Goal: Information Seeking & Learning: Compare options

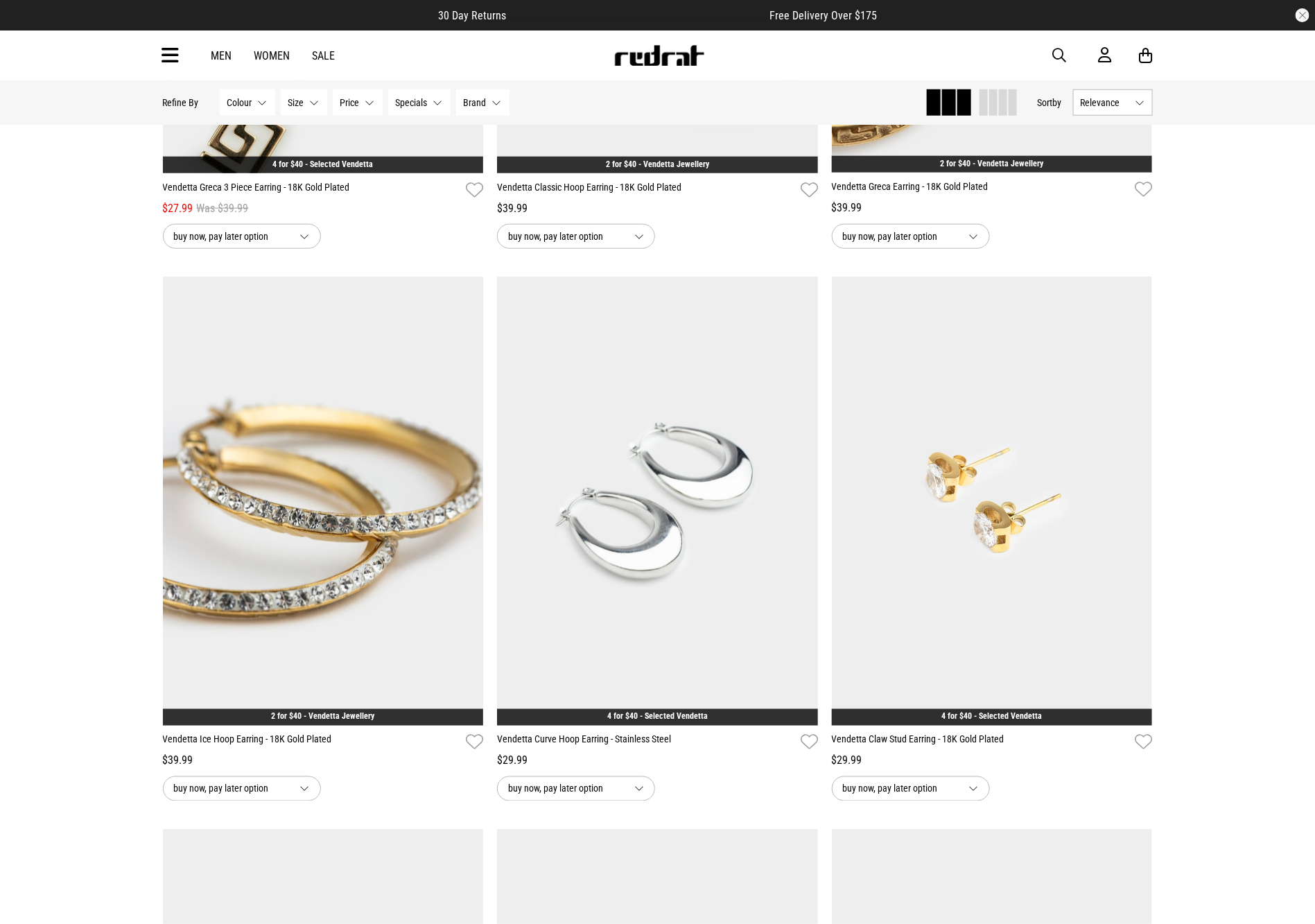
drag, startPoint x: 1057, startPoint y: 56, endPoint x: 1012, endPoint y: 14, distance: 61.6
click at [1055, 50] on span "button" at bounding box center [1059, 55] width 14 height 17
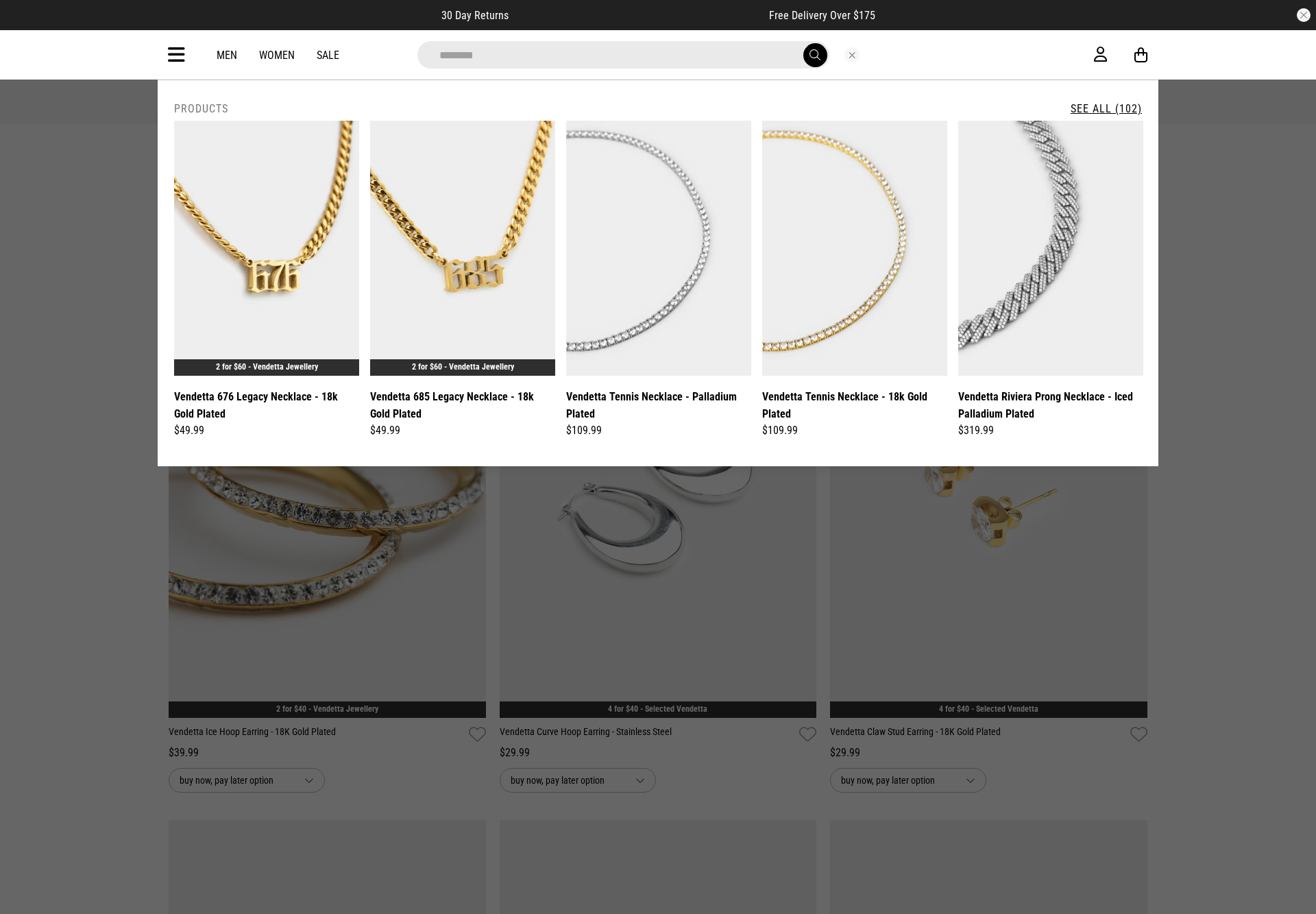
type input "********"
click at [1107, 109] on link "See All (102)" at bounding box center [1106, 109] width 71 height 13
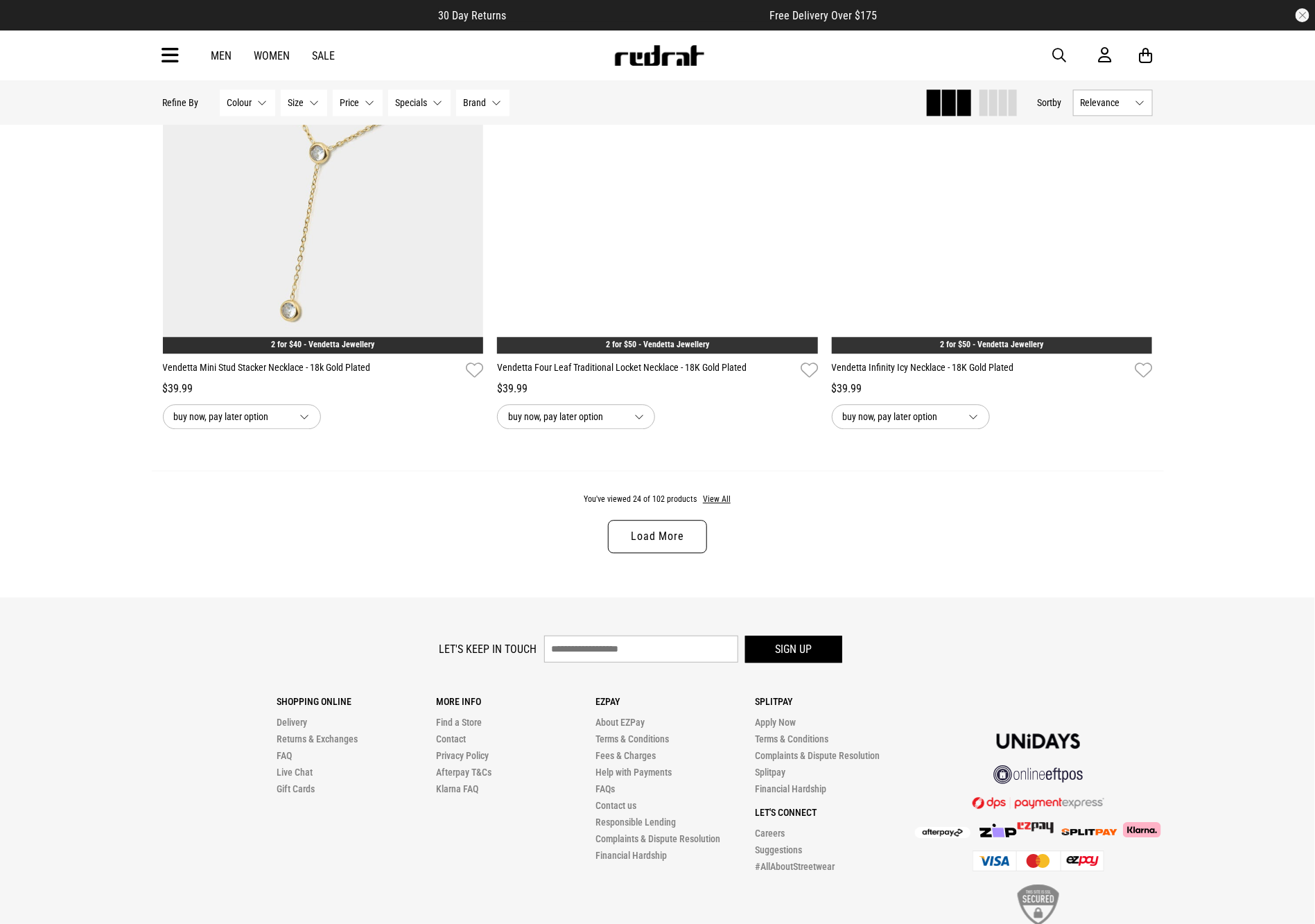
scroll to position [4192, 0]
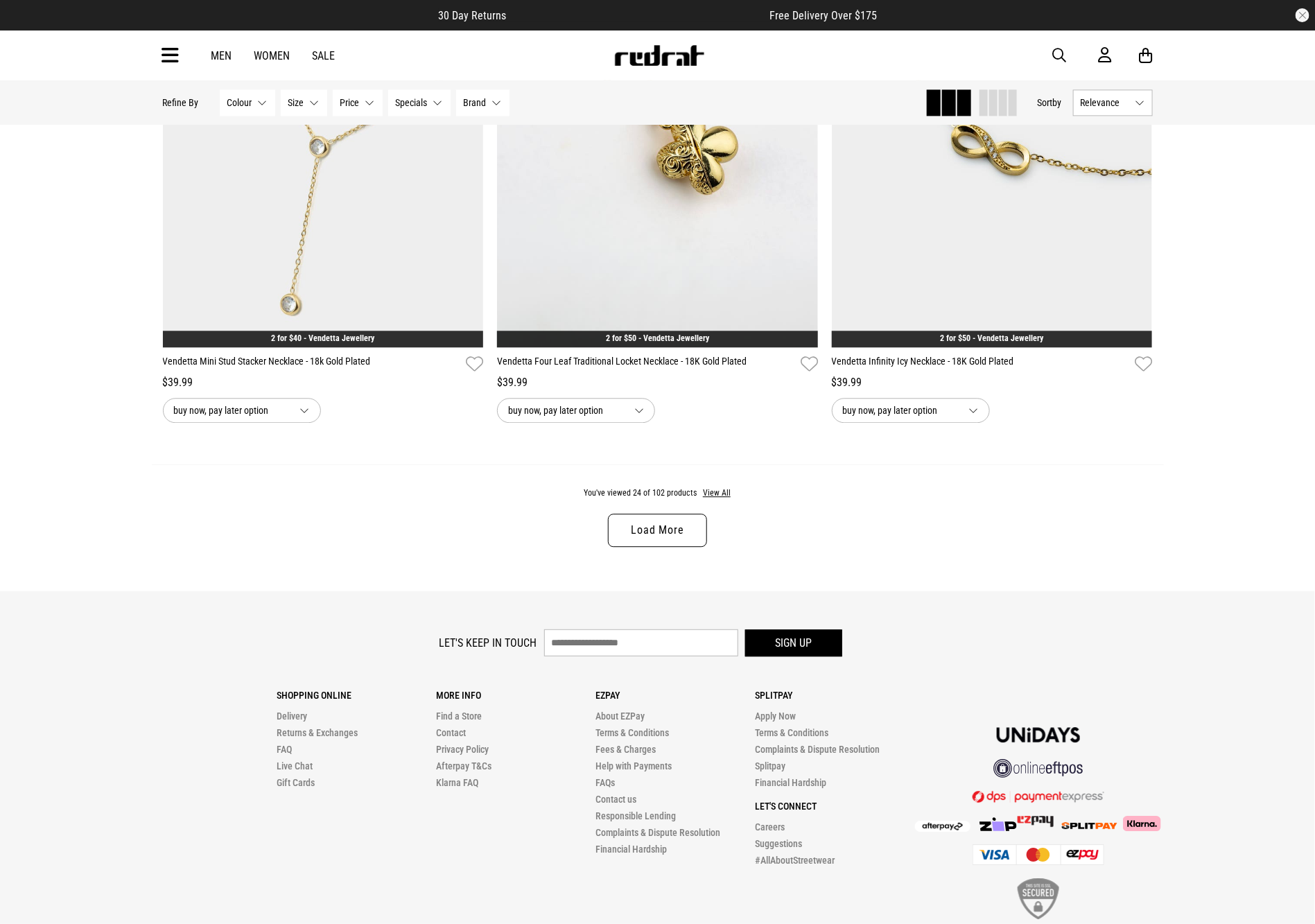
drag, startPoint x: 1322, startPoint y: 137, endPoint x: 1306, endPoint y: 854, distance: 717.2
click at [664, 542] on link "Load More" at bounding box center [657, 530] width 98 height 33
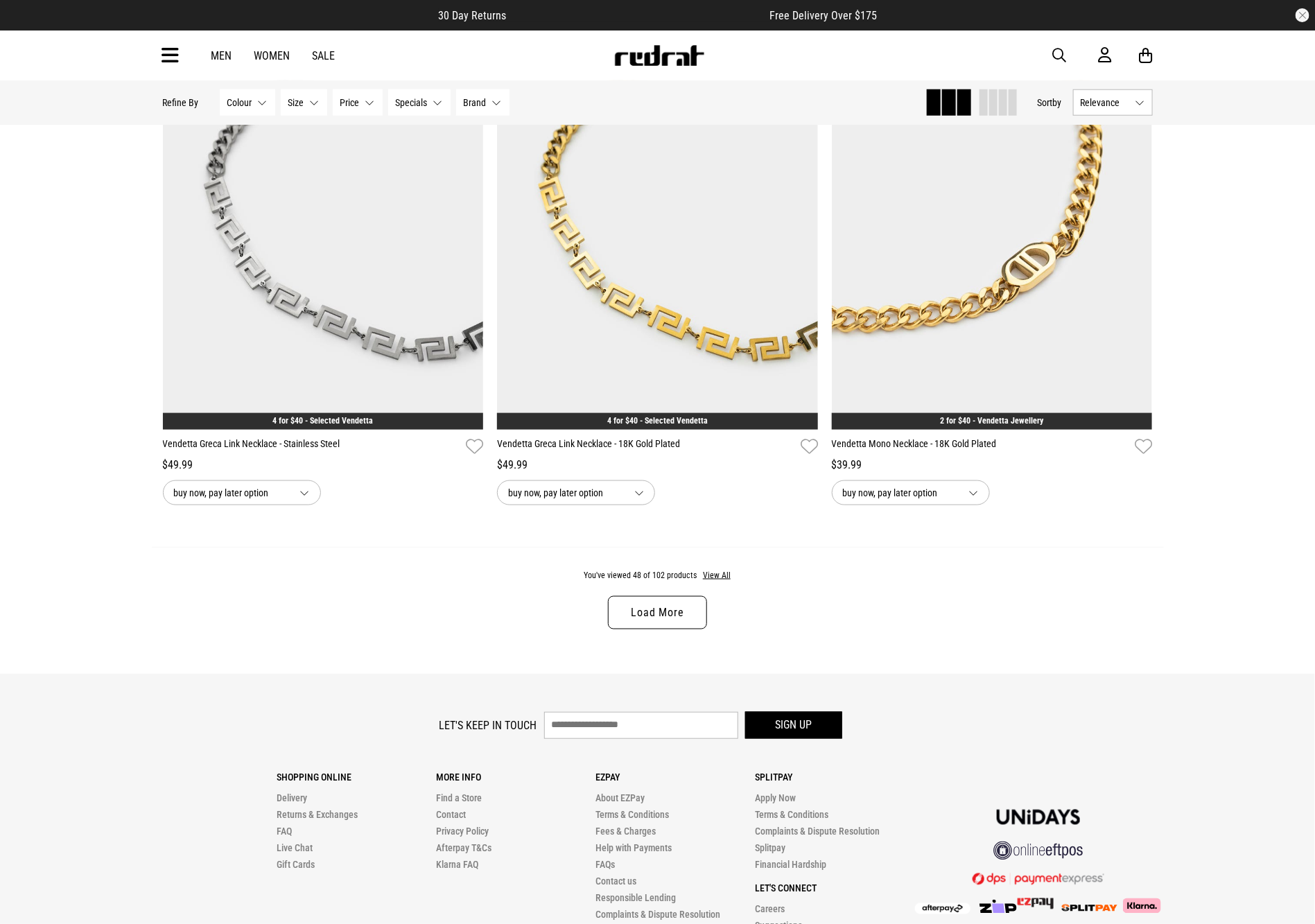
scroll to position [8442, 0]
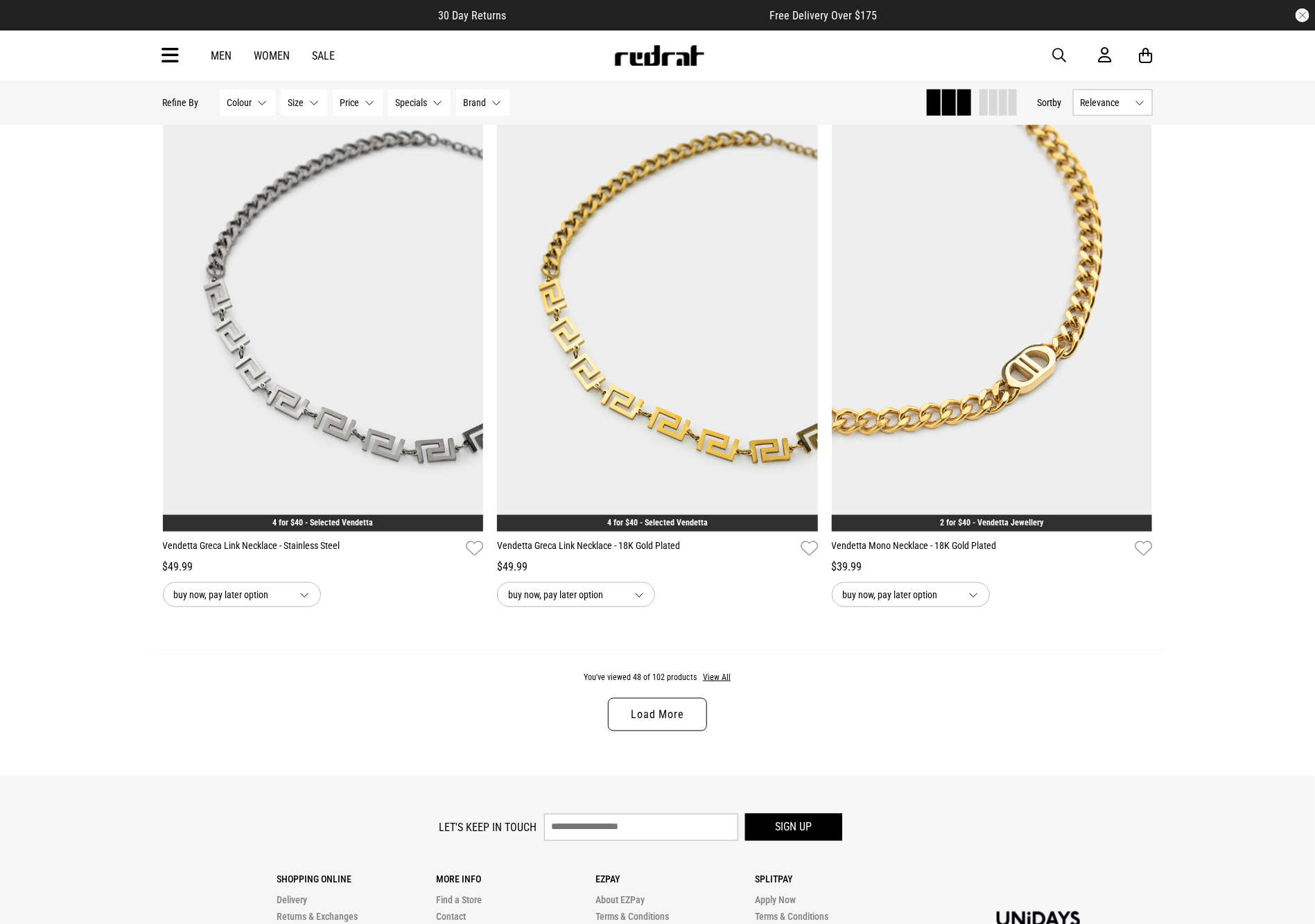
click at [641, 731] on link "Load More" at bounding box center [657, 714] width 98 height 33
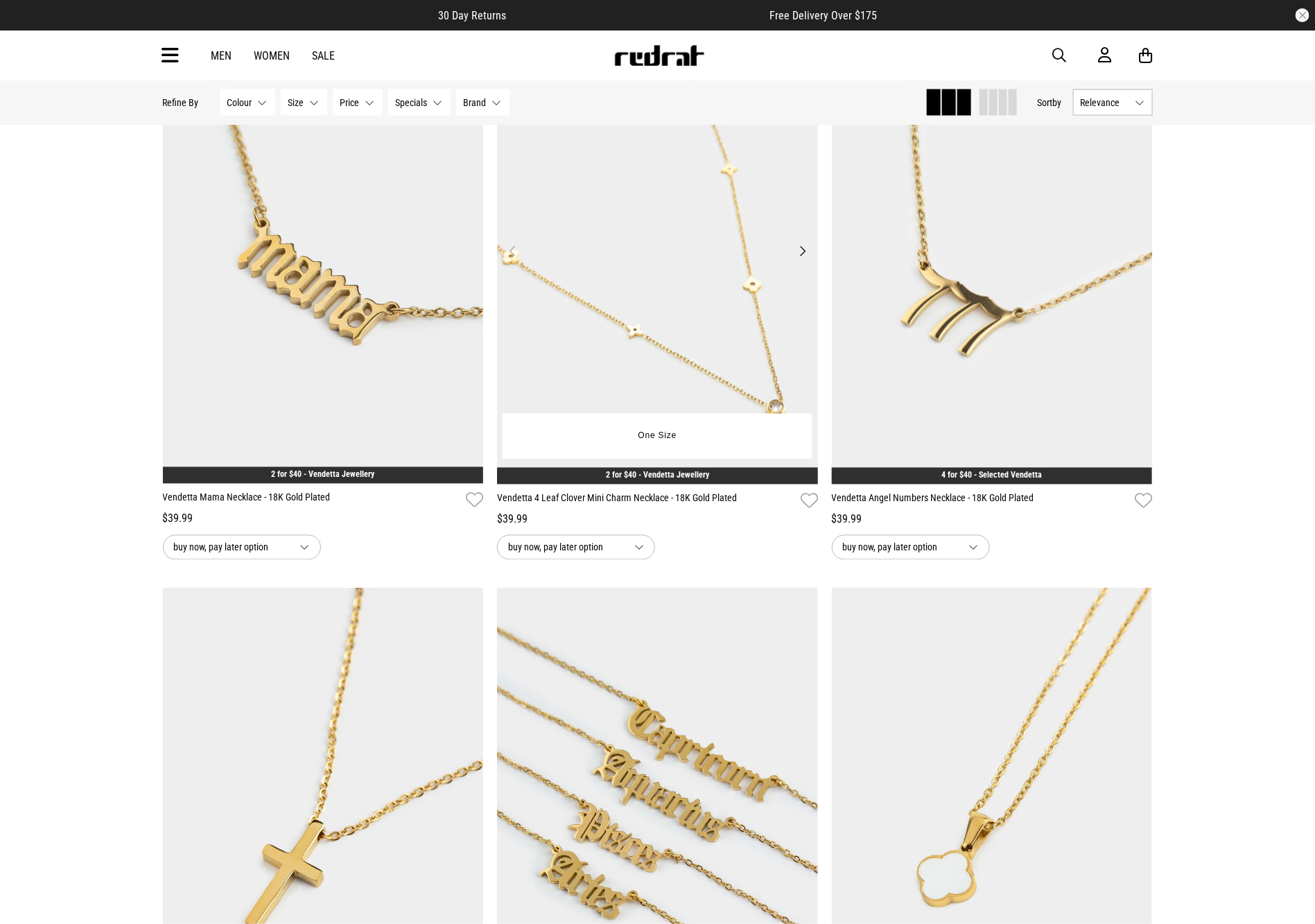
scroll to position [9078, 0]
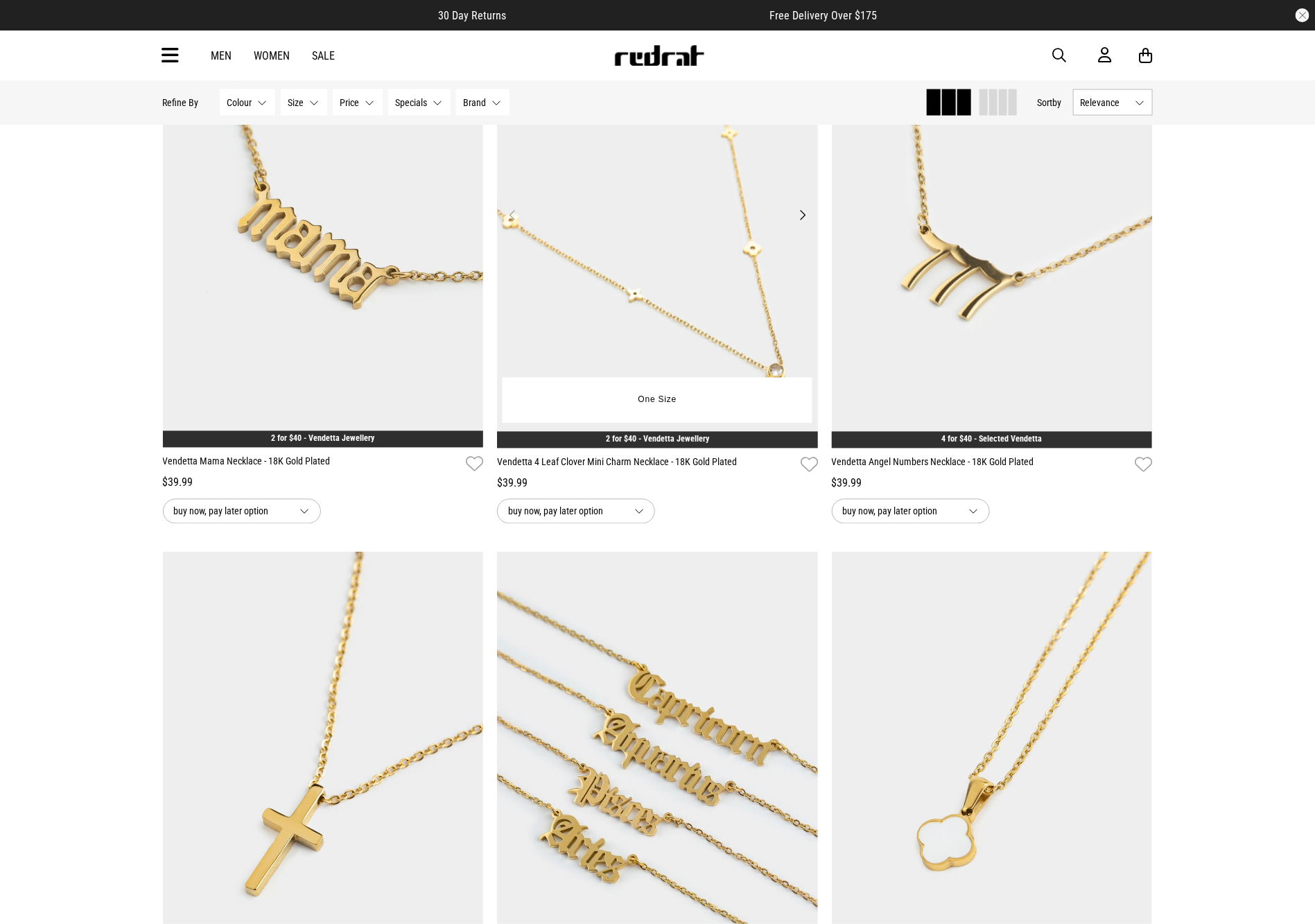
click at [659, 285] on img at bounding box center [658, 223] width 321 height 449
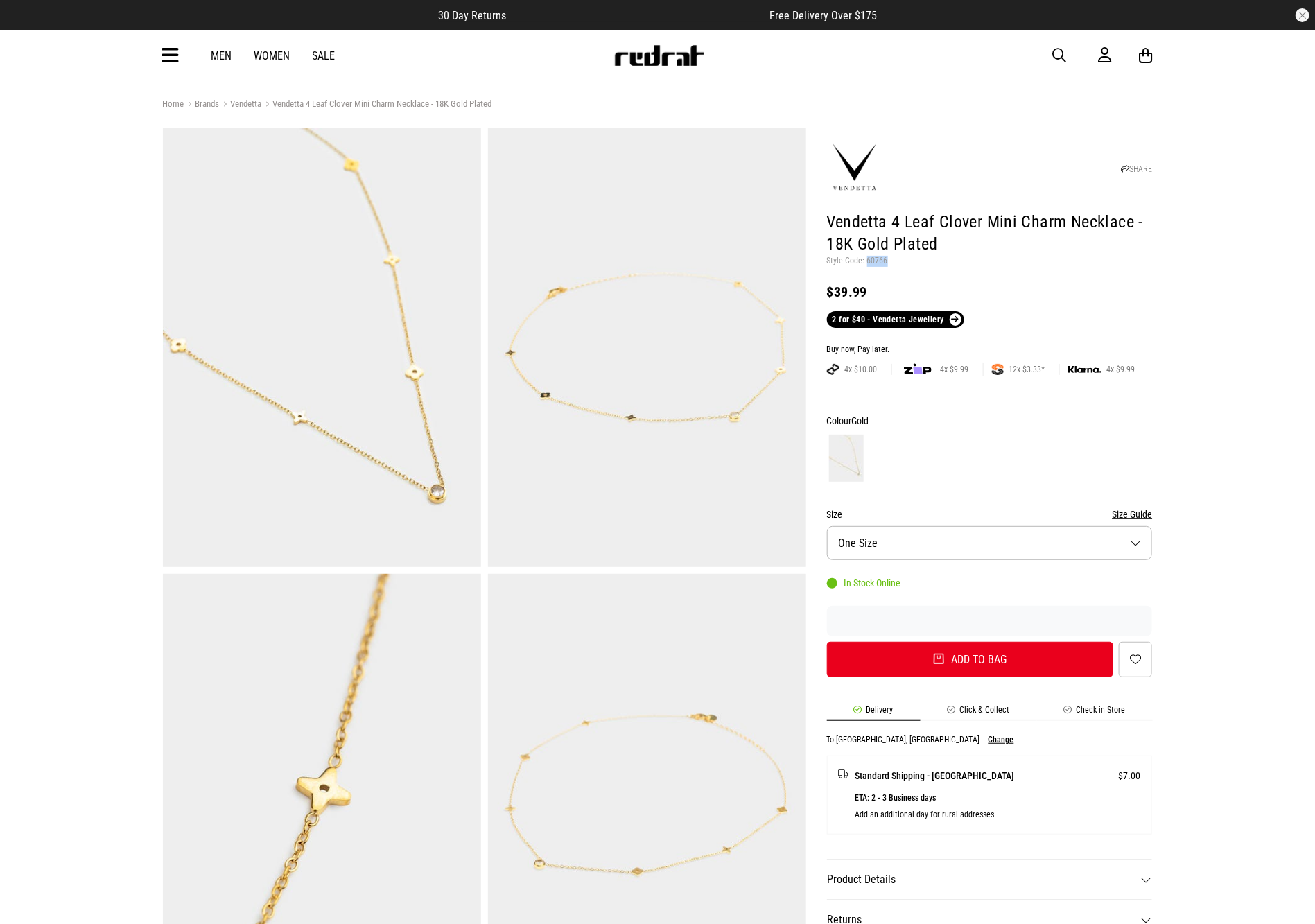
drag, startPoint x: 888, startPoint y: 263, endPoint x: 866, endPoint y: 263, distance: 22.0
click at [866, 263] on p "Style Code: 60766" at bounding box center [989, 261] width 326 height 11
copy p "60766"
click at [1074, 460] on div at bounding box center [989, 458] width 326 height 51
click at [168, 57] on icon at bounding box center [171, 56] width 17 height 23
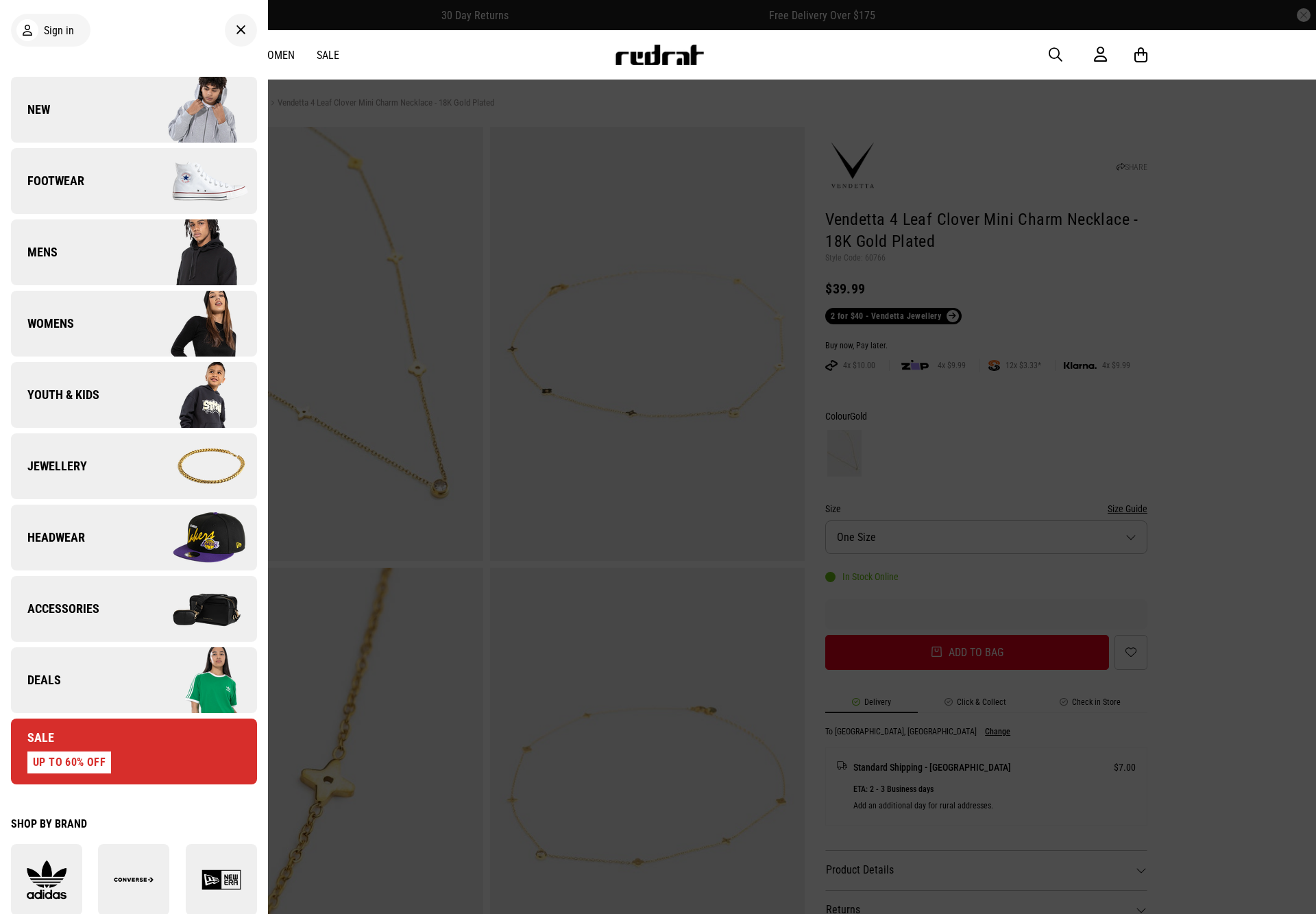
click at [46, 675] on span "Deals" at bounding box center [36, 679] width 50 height 16
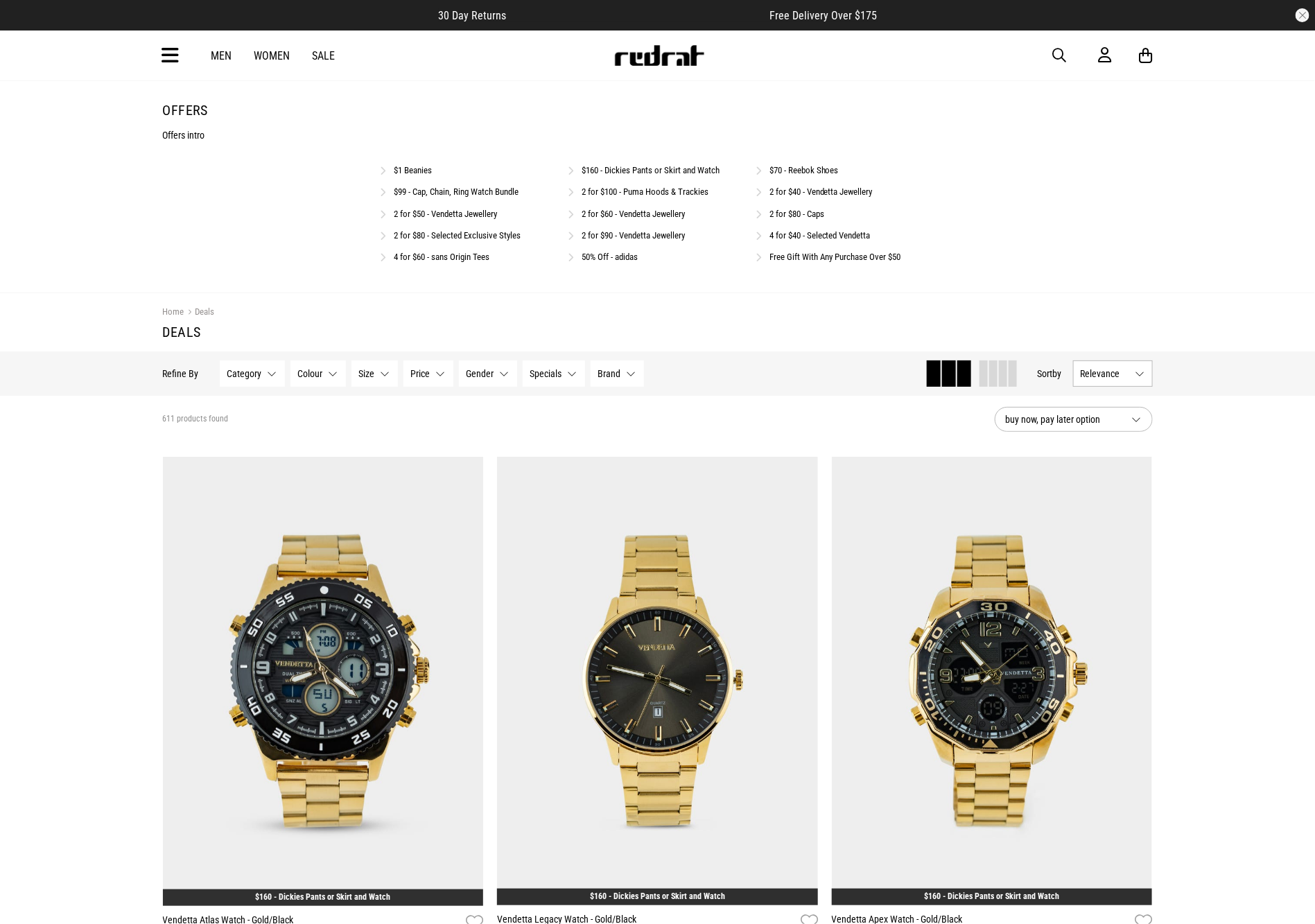
click at [816, 238] on link "4 for $40 - Selected Vendetta" at bounding box center [820, 235] width 101 height 10
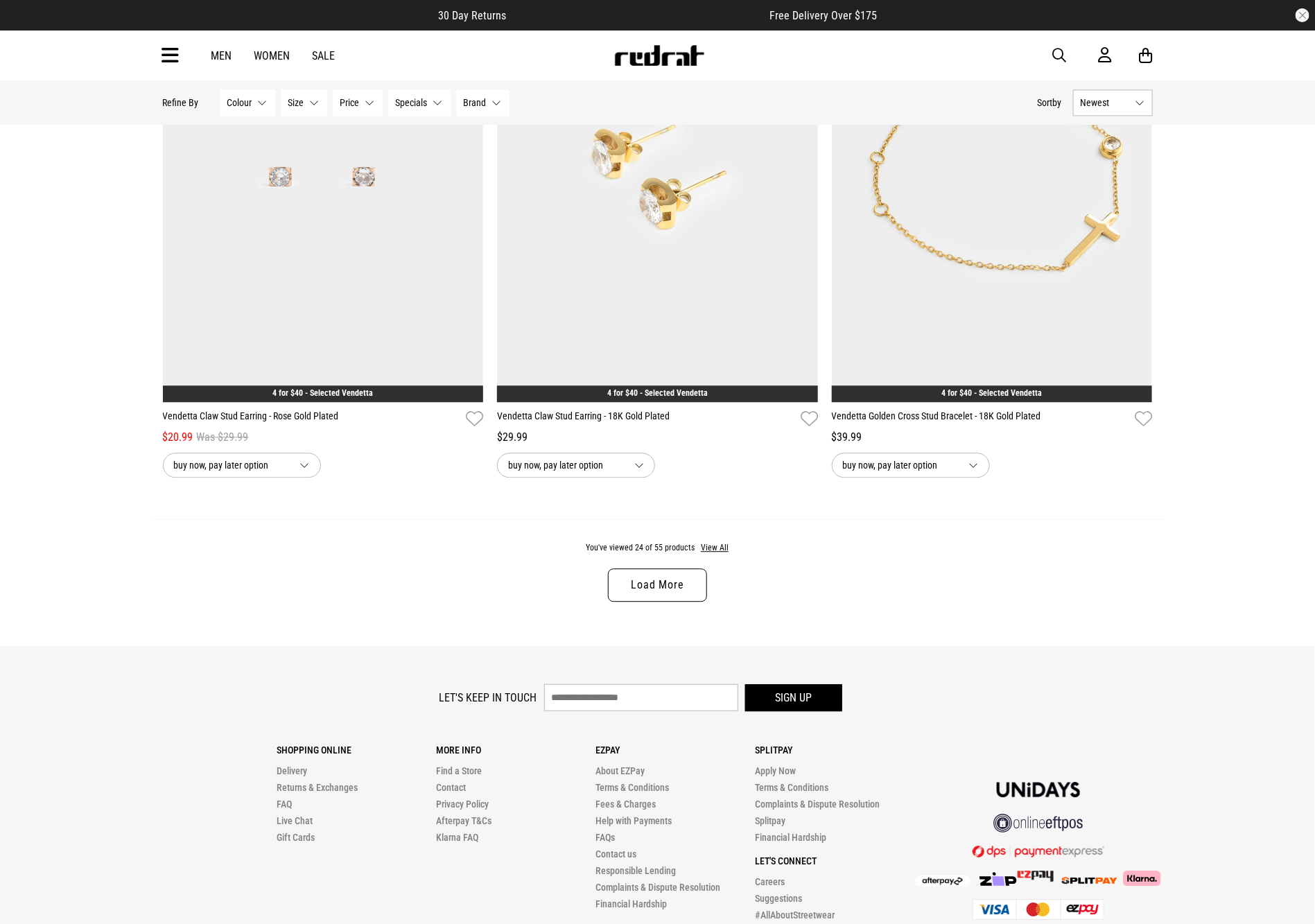
scroll to position [4120, 0]
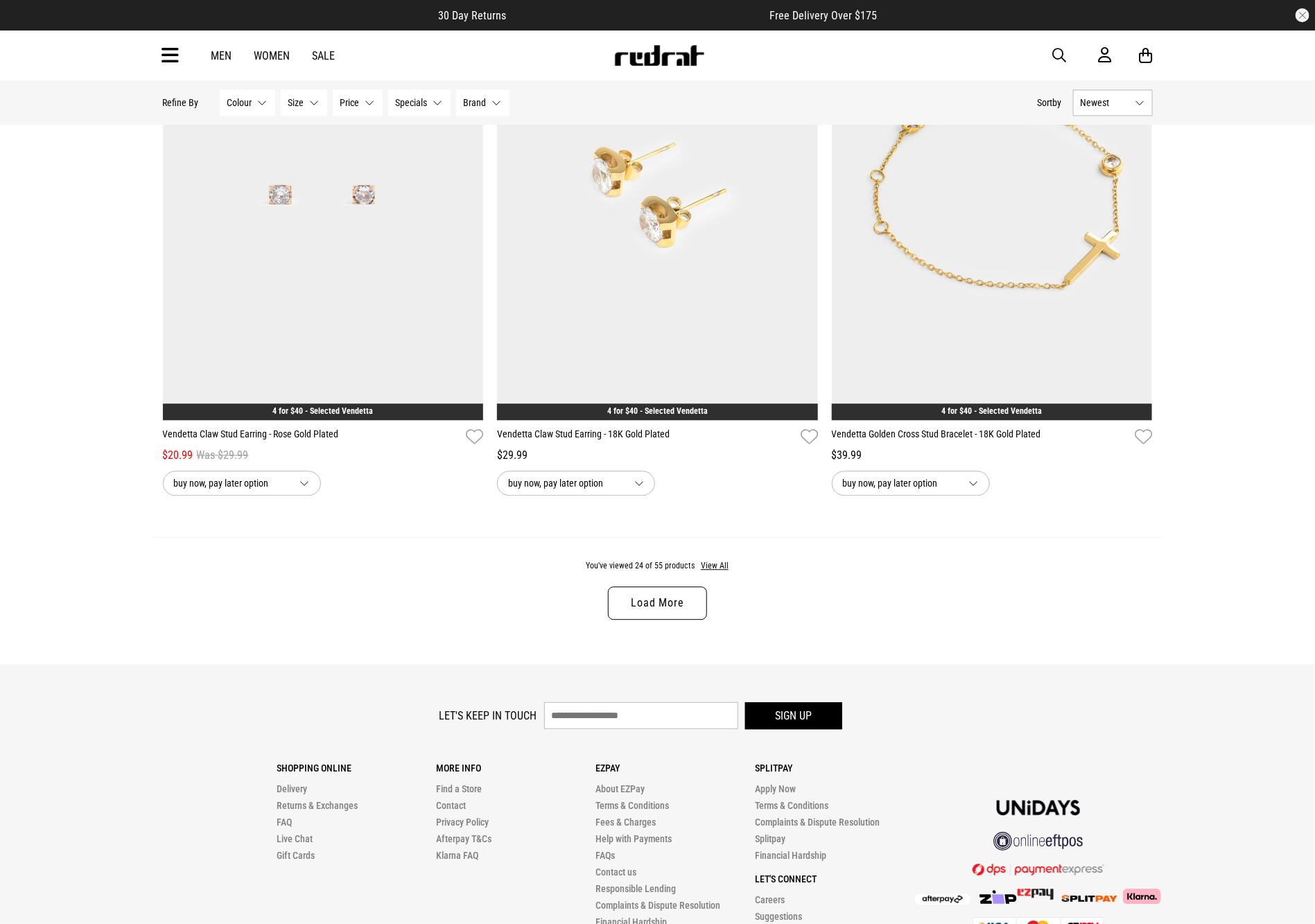
click at [670, 619] on link "Load More" at bounding box center [657, 603] width 98 height 33
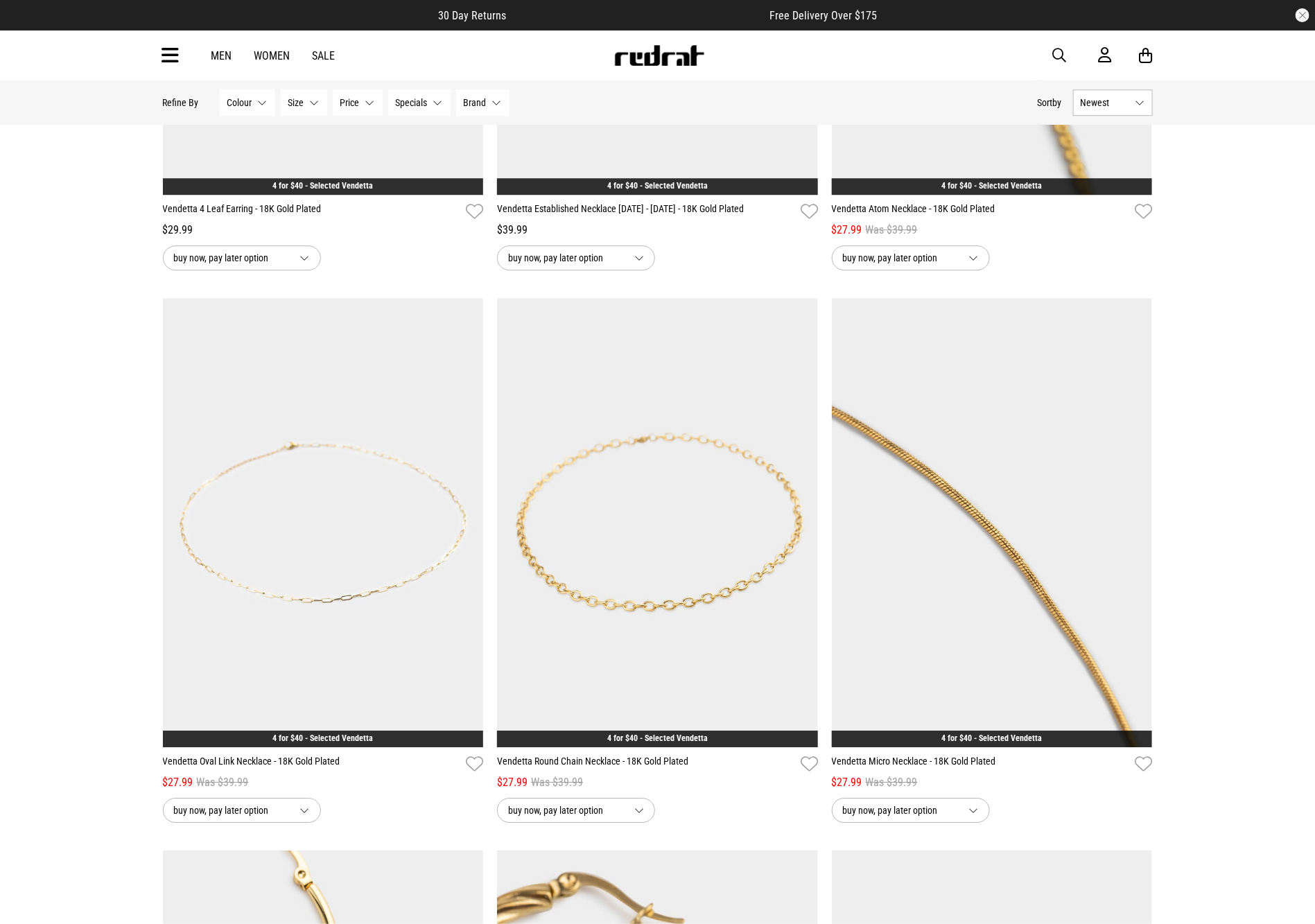
scroll to position [7082, 0]
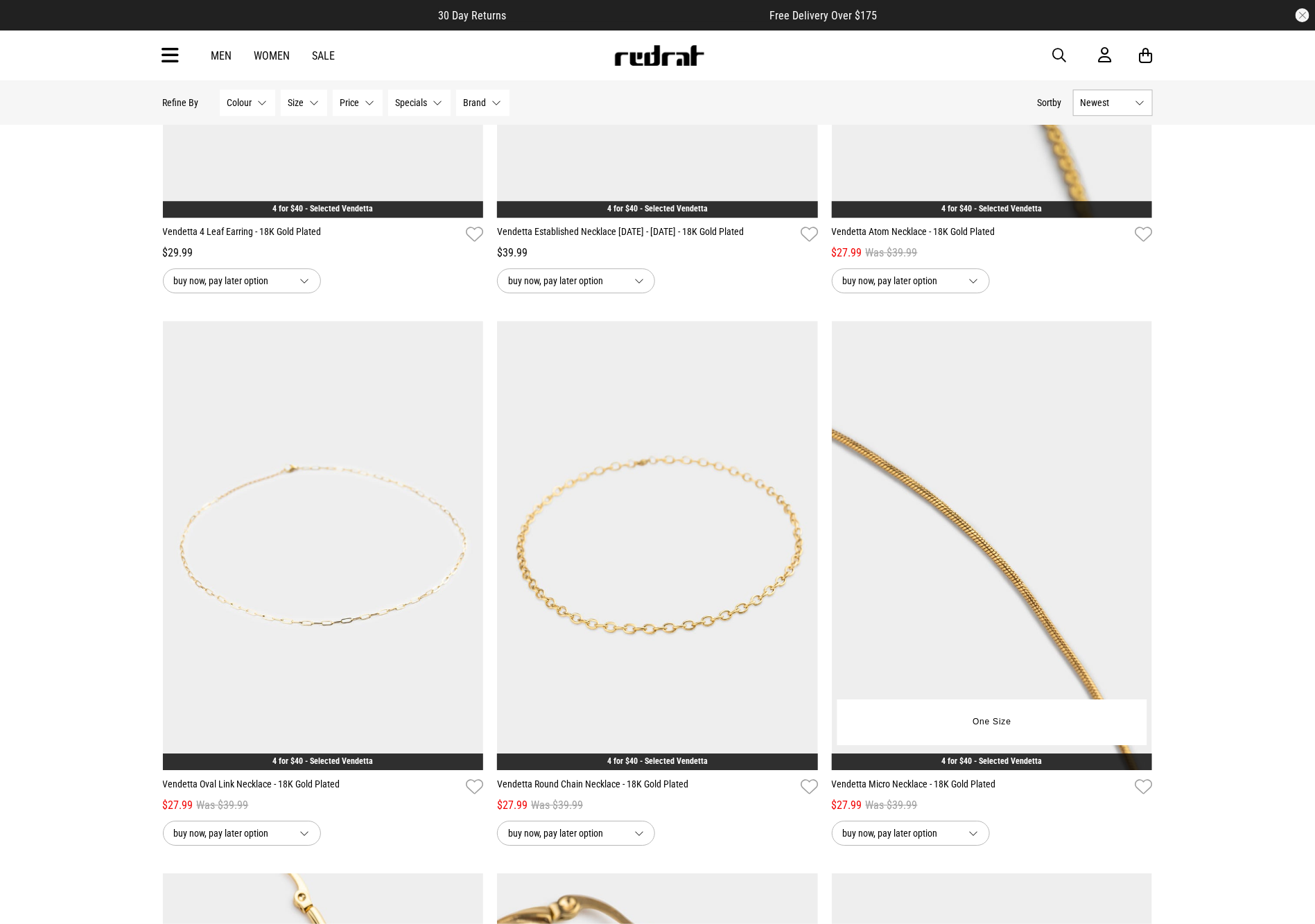
click at [967, 656] on img at bounding box center [992, 545] width 321 height 449
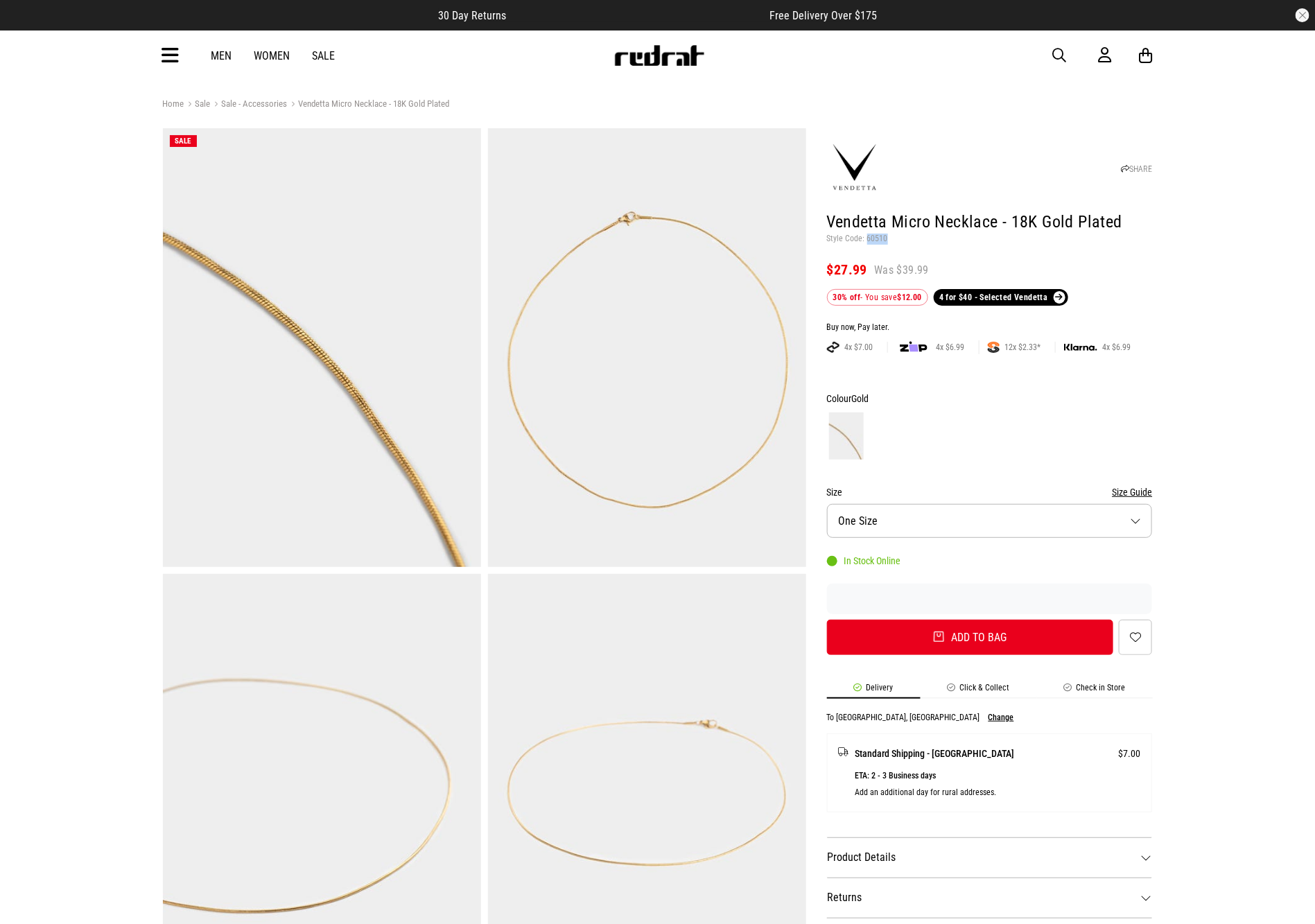
drag, startPoint x: 891, startPoint y: 242, endPoint x: 866, endPoint y: 237, distance: 25.5
click at [866, 239] on p "Style Code: 60510" at bounding box center [989, 239] width 326 height 11
copy p "60510"
click at [1054, 52] on span "button" at bounding box center [1059, 55] width 14 height 17
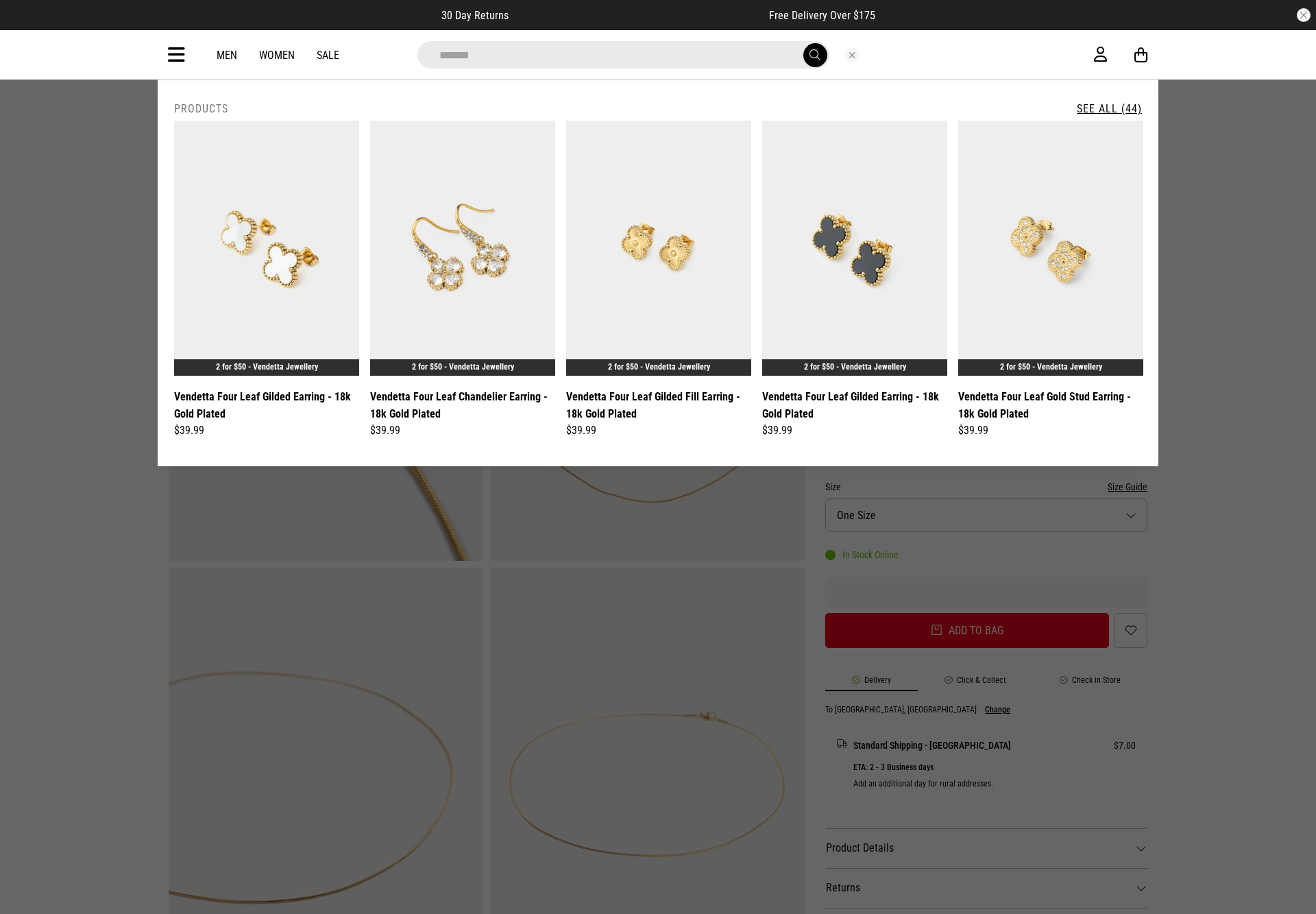
type input "*******"
click at [1109, 102] on link "See All (44)" at bounding box center [1109, 109] width 65 height 13
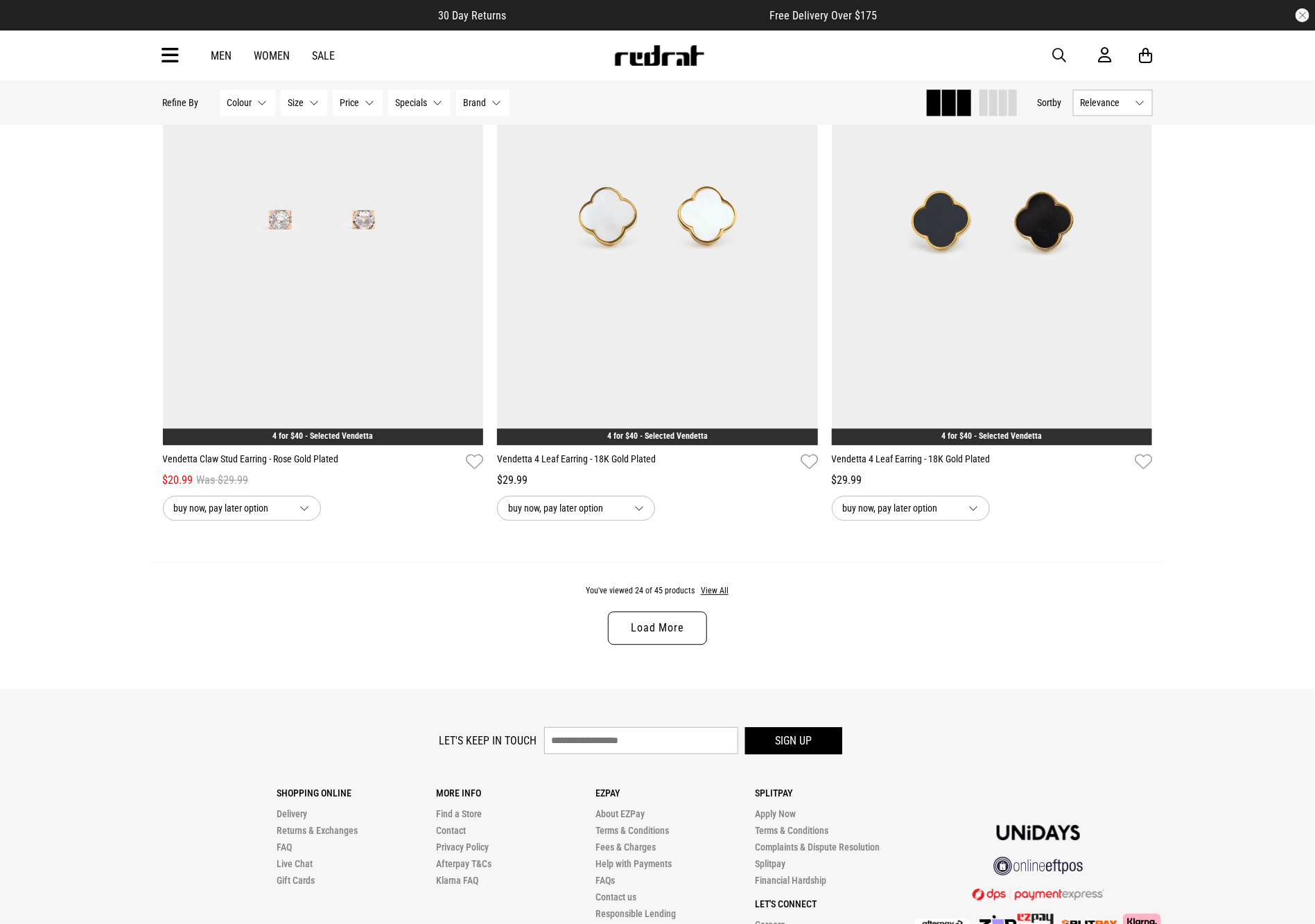
scroll to position [4123, 0]
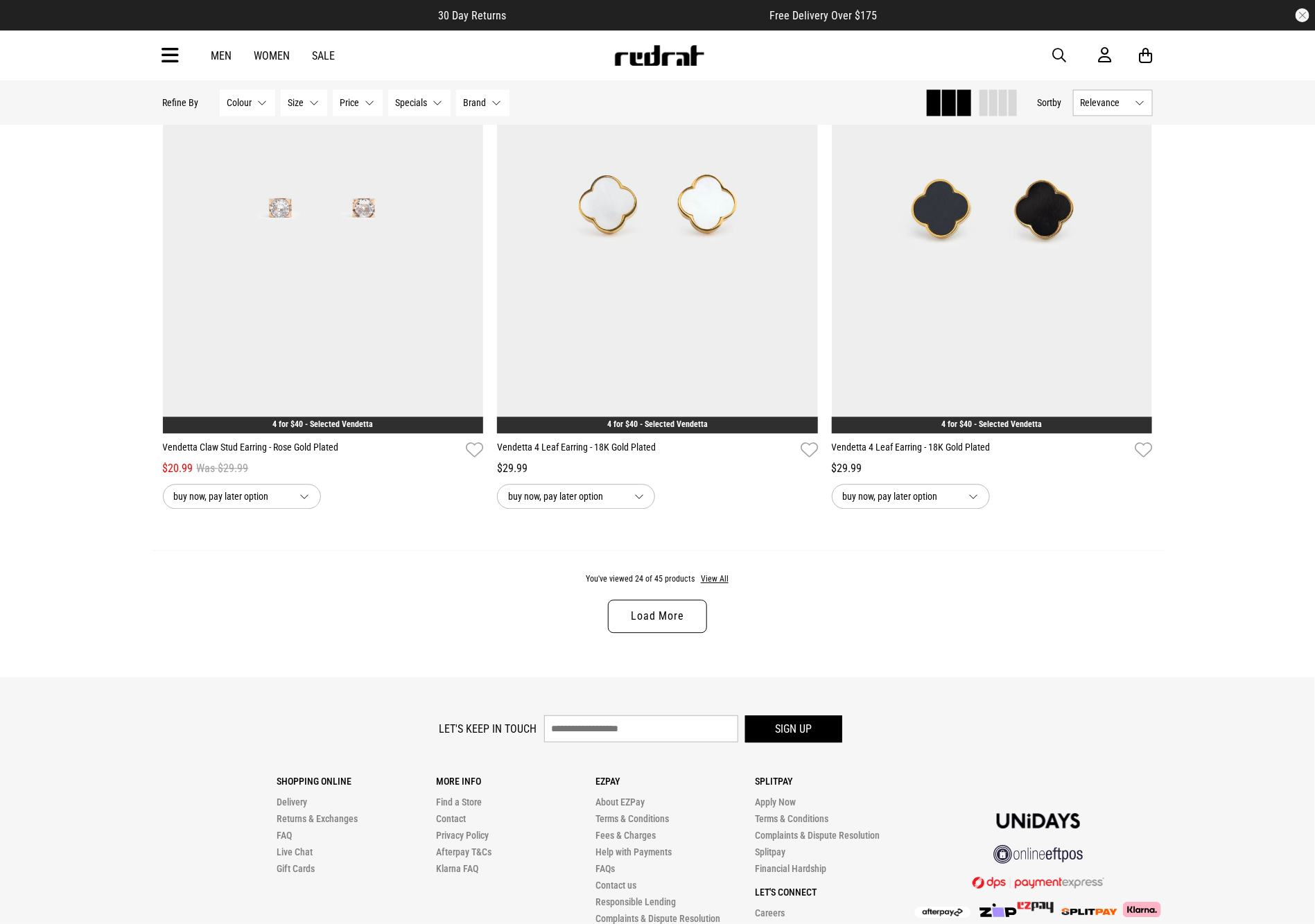
drag, startPoint x: 1322, startPoint y: 138, endPoint x: 1314, endPoint y: 841, distance: 703.0
click at [670, 633] on link "Load More" at bounding box center [657, 616] width 98 height 33
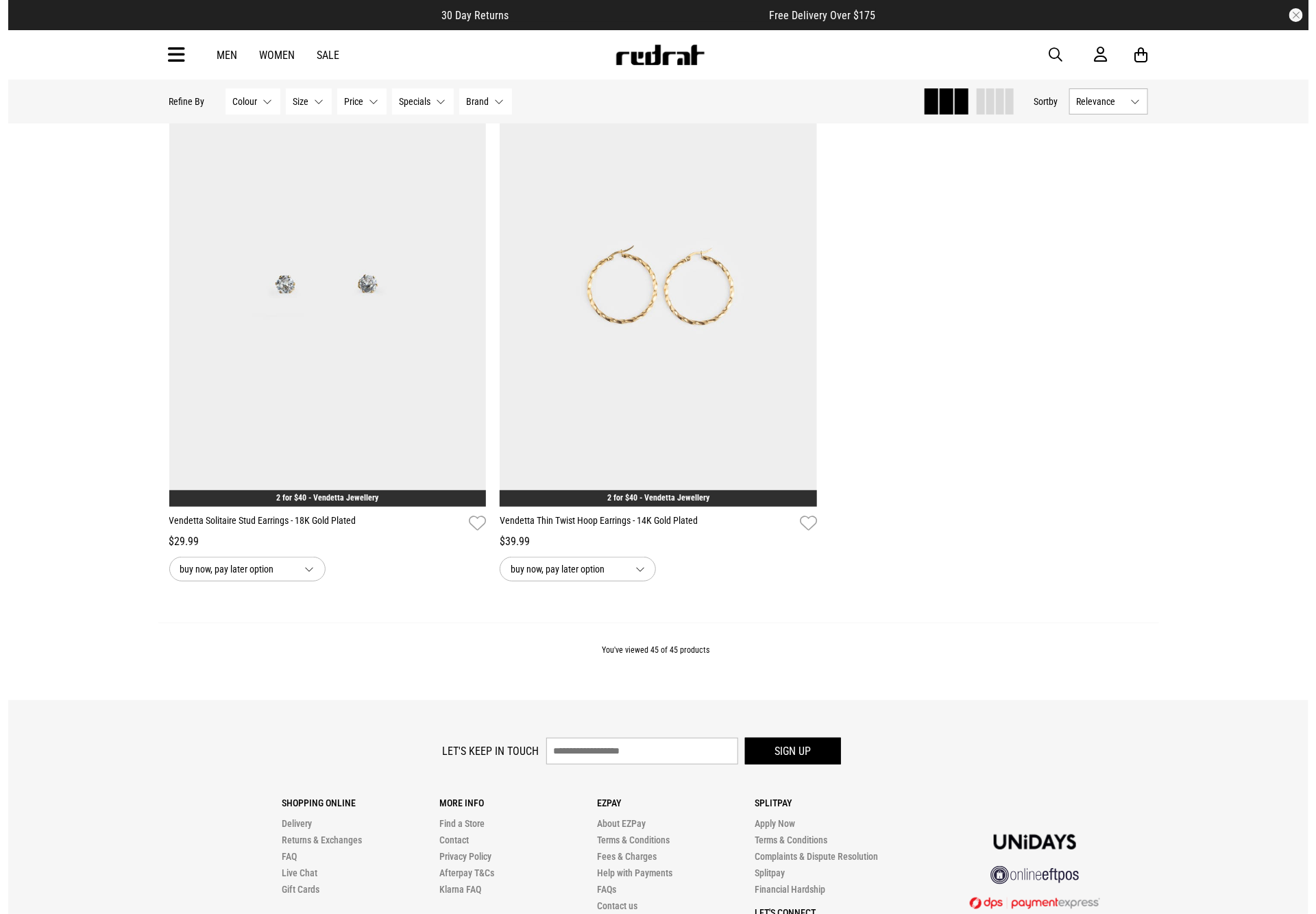
scroll to position [7647, 0]
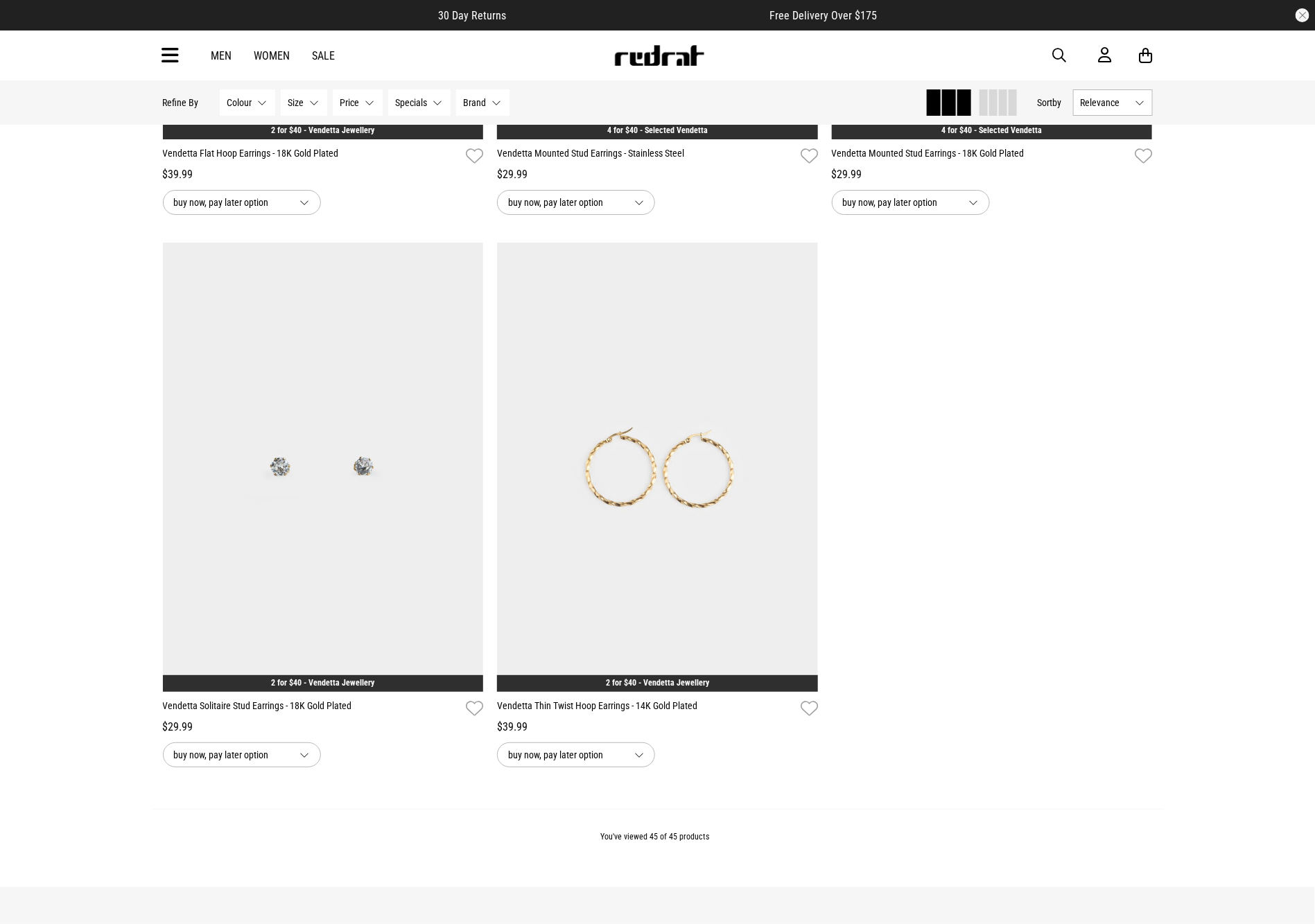
click at [1058, 56] on span "button" at bounding box center [1059, 55] width 14 height 17
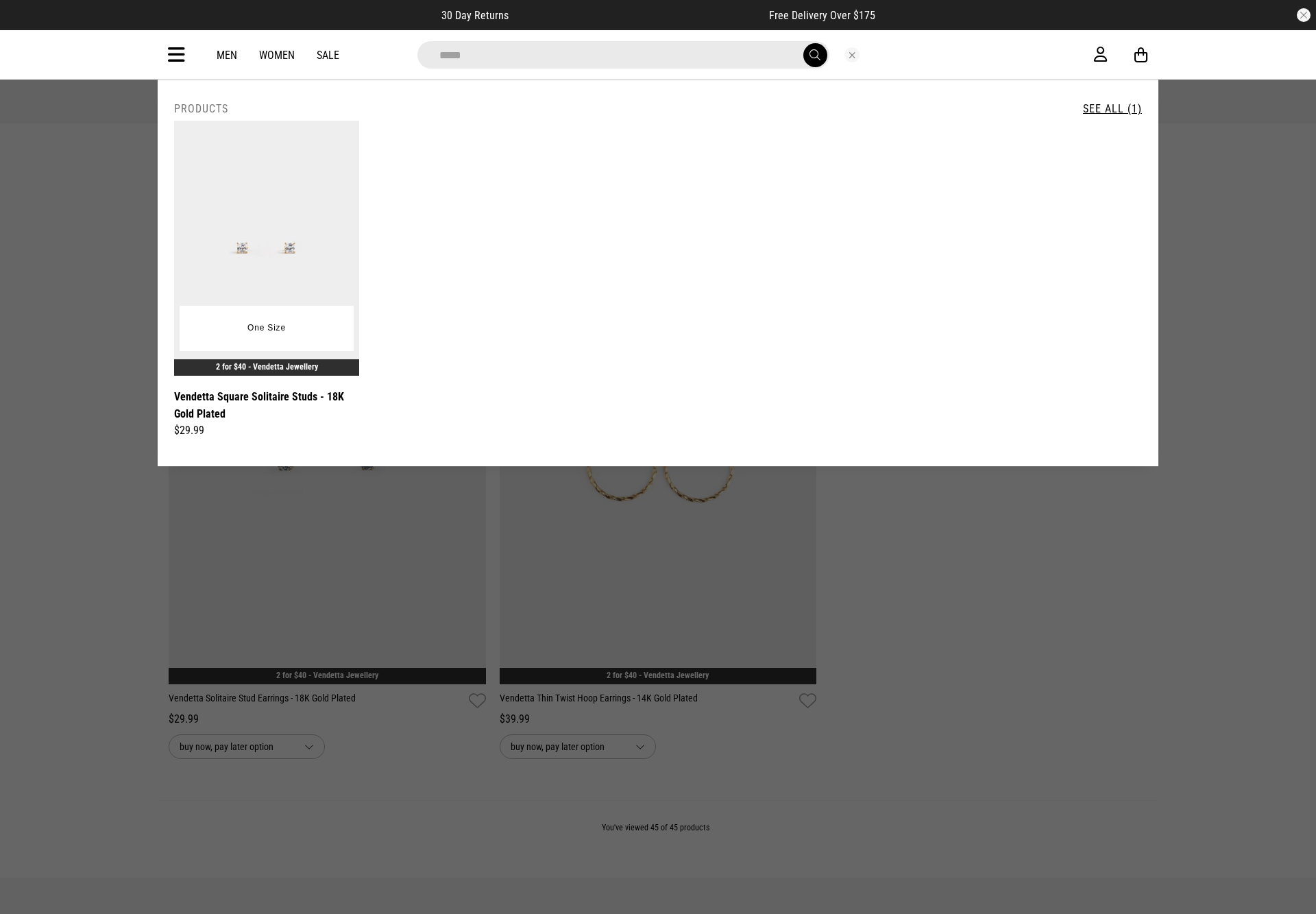
type input "*****"
click at [290, 289] on img at bounding box center [266, 248] width 185 height 255
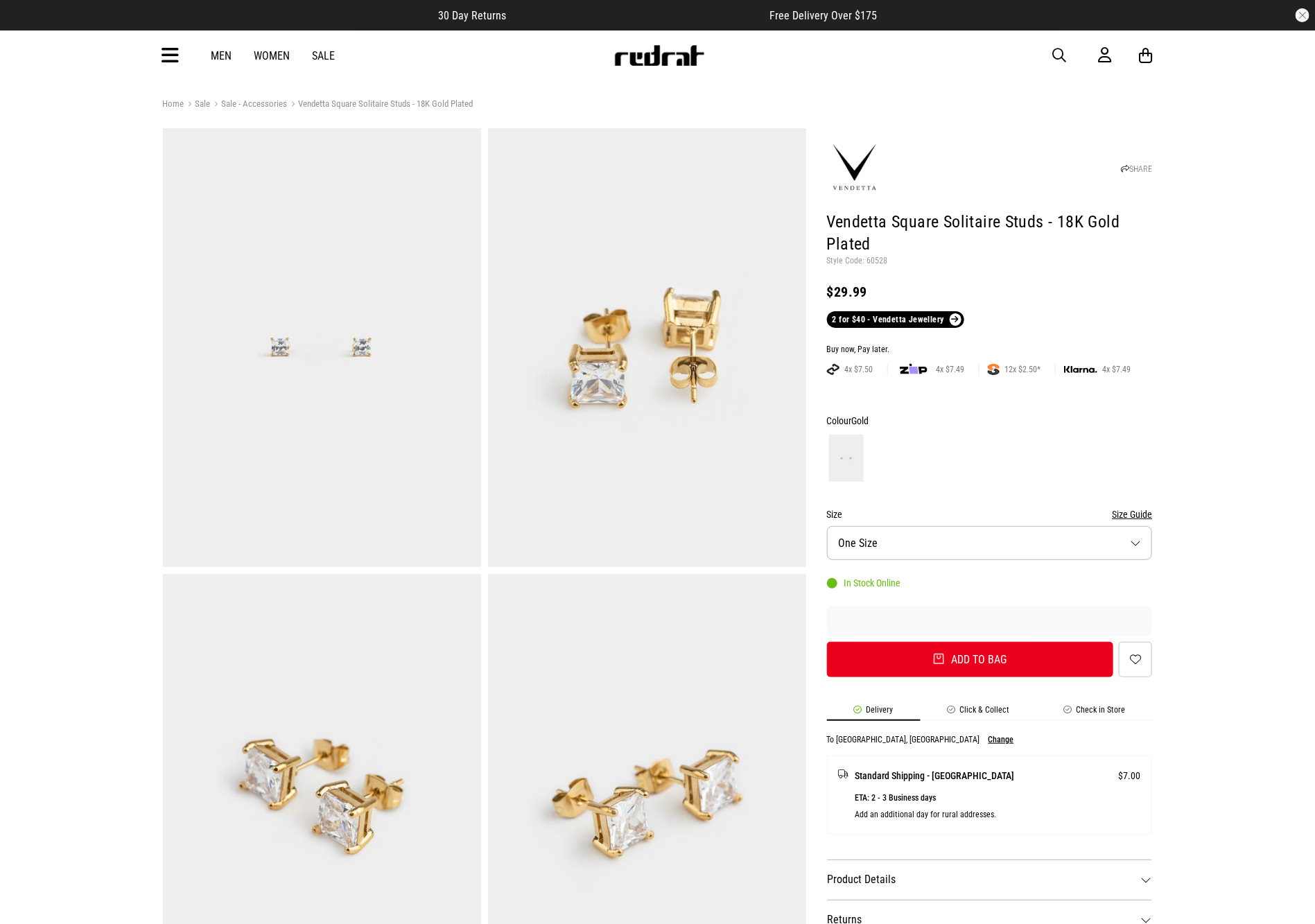
click at [1056, 55] on span "button" at bounding box center [1059, 55] width 14 height 17
click at [515, 42] on input "search" at bounding box center [622, 55] width 417 height 28
type input "*"
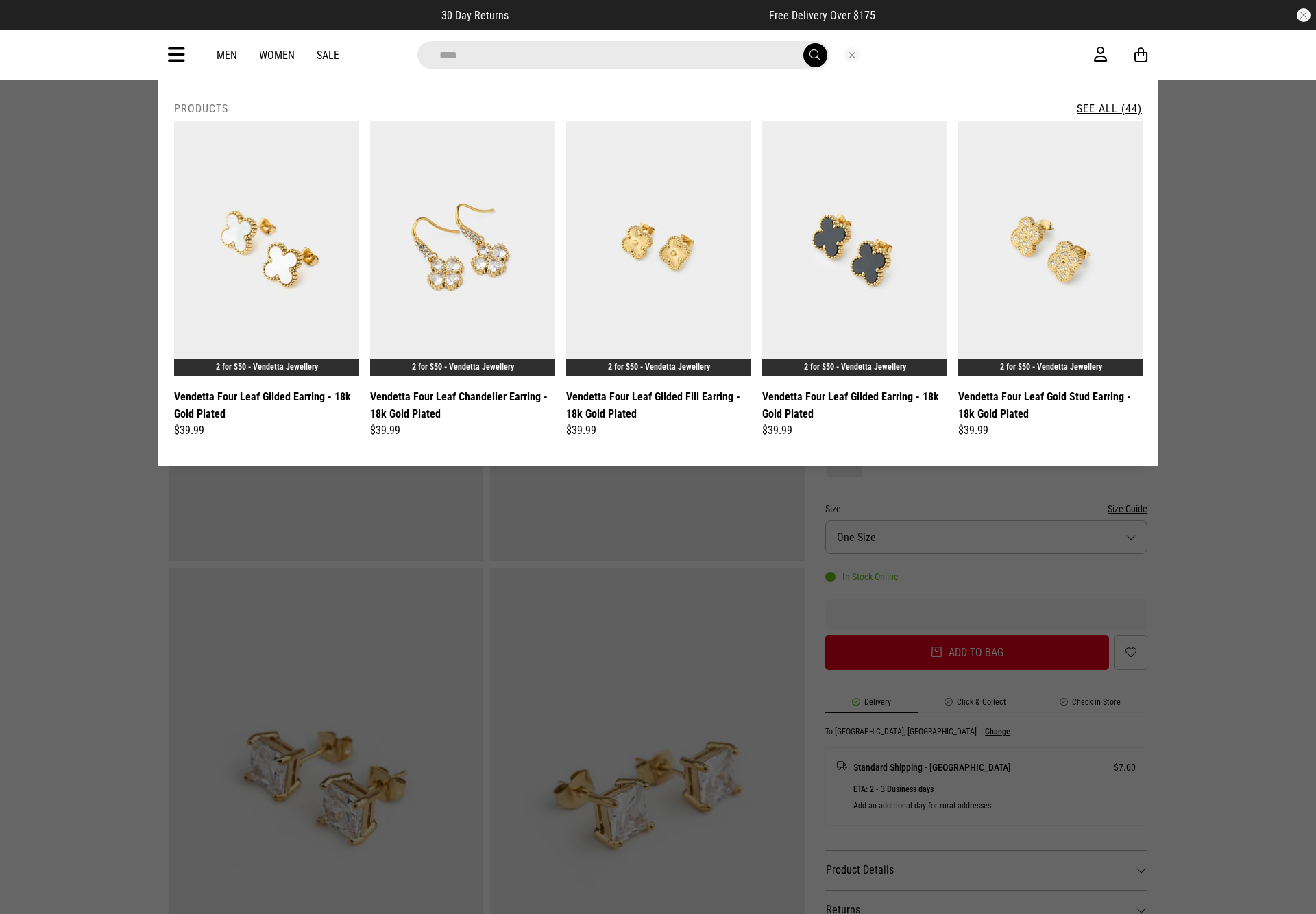
type input "****"
click at [1111, 111] on link "See All (44)" at bounding box center [1109, 109] width 65 height 13
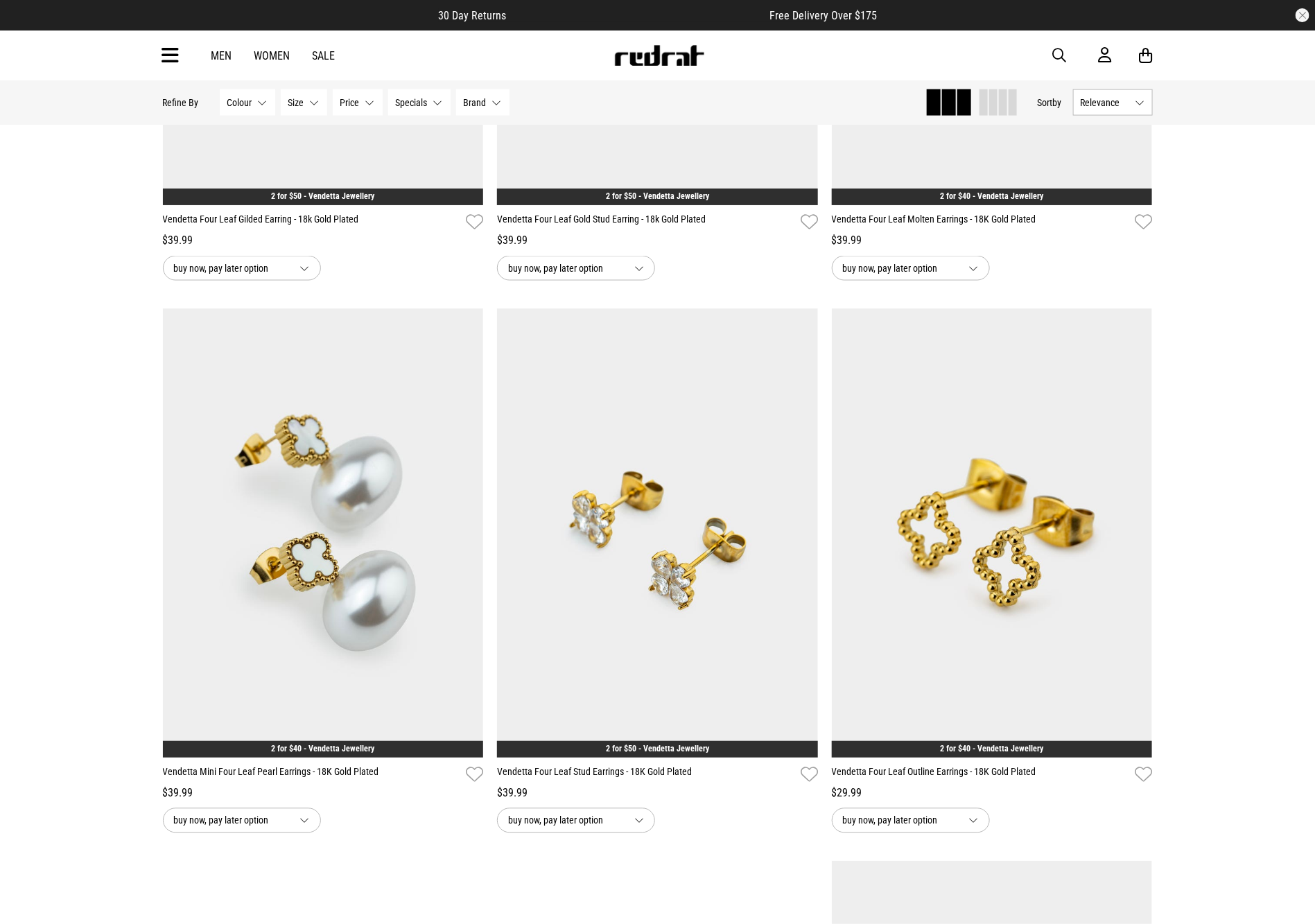
scroll to position [1038, 0]
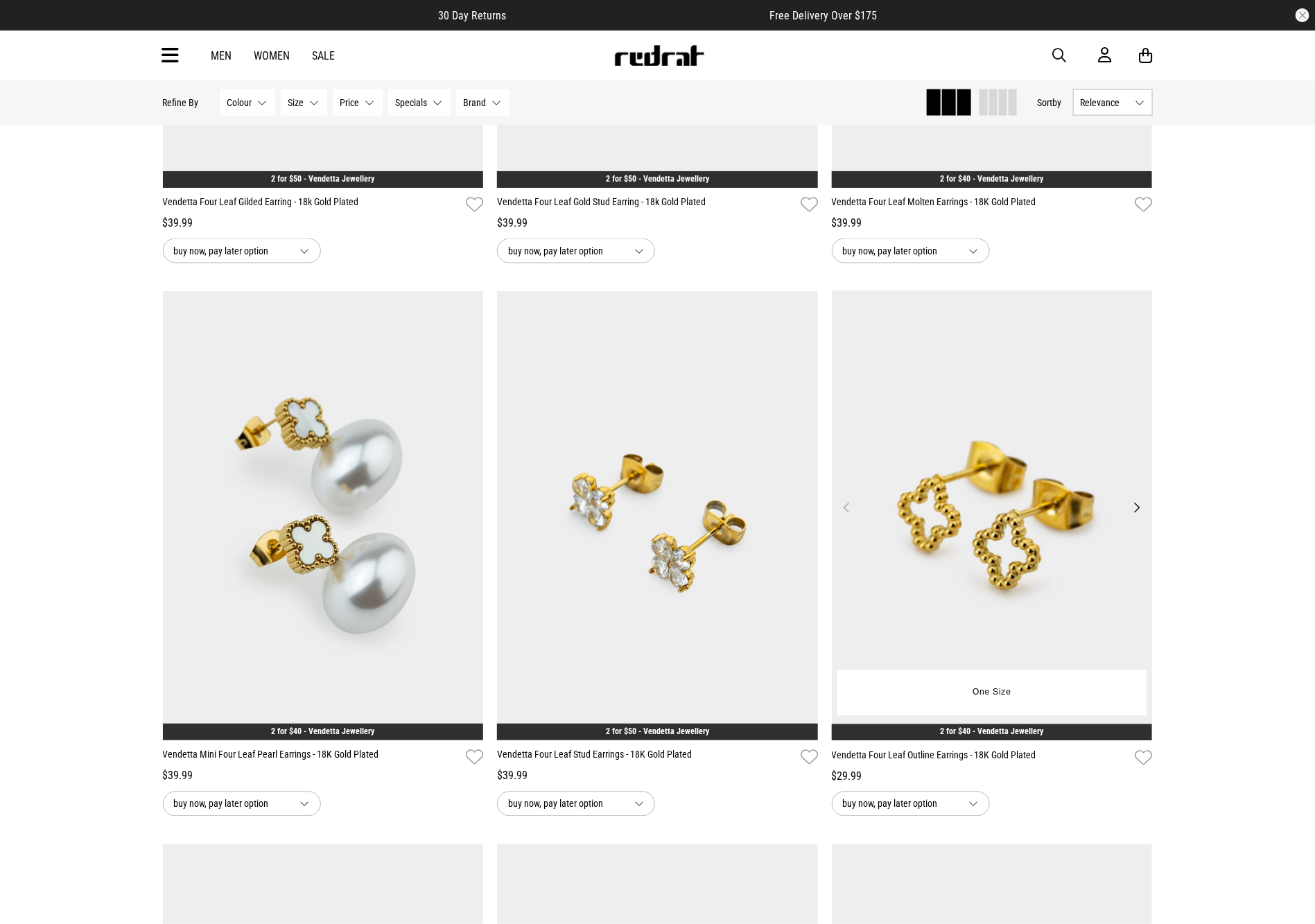
click at [1043, 395] on img at bounding box center [992, 515] width 321 height 449
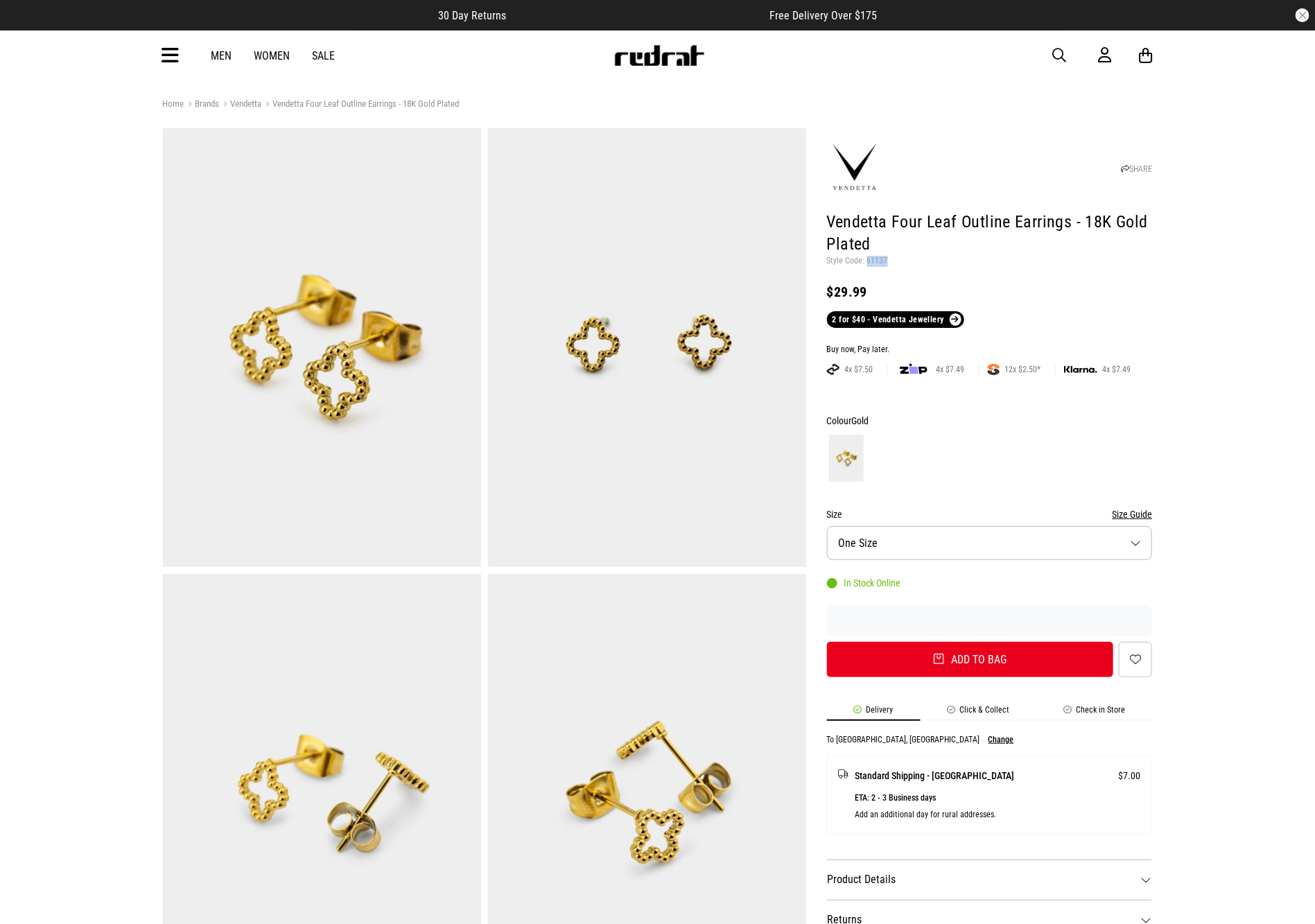
drag, startPoint x: 889, startPoint y: 261, endPoint x: 866, endPoint y: 261, distance: 23.0
click at [866, 261] on p "Style Code: 61137" at bounding box center [989, 261] width 326 height 11
copy p "61137"
